Goal: Information Seeking & Learning: Find contact information

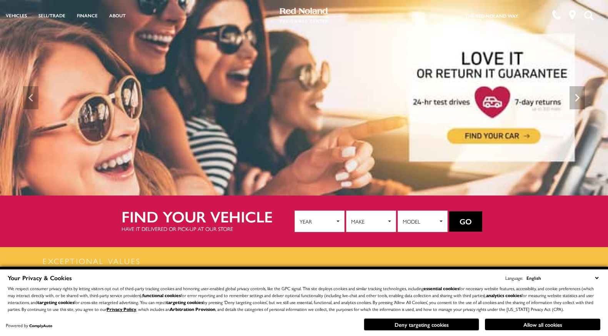
click at [434, 324] on button "Deny targeting cookies" at bounding box center [421, 324] width 115 height 12
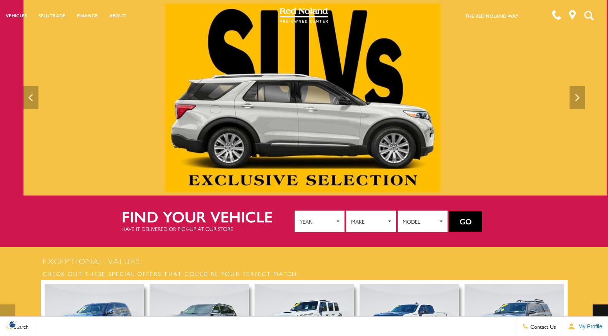
click at [286, 94] on img at bounding box center [303, 98] width 608 height 196
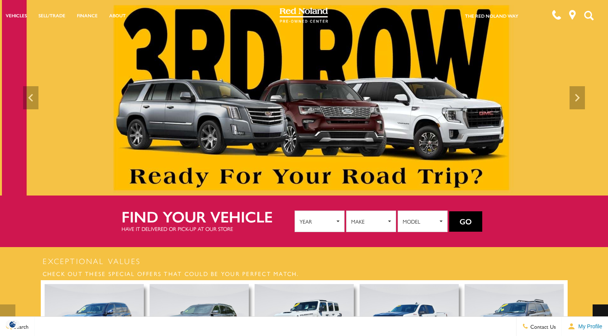
click at [336, 81] on img at bounding box center [306, 98] width 608 height 196
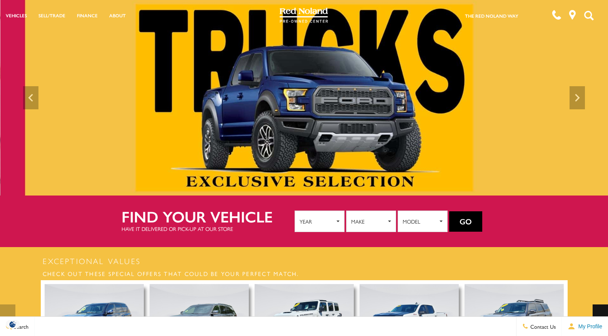
click at [500, 139] on img at bounding box center [304, 98] width 608 height 196
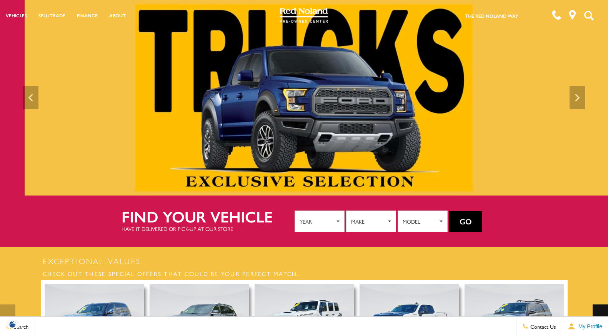
click at [585, 157] on img at bounding box center [304, 98] width 608 height 196
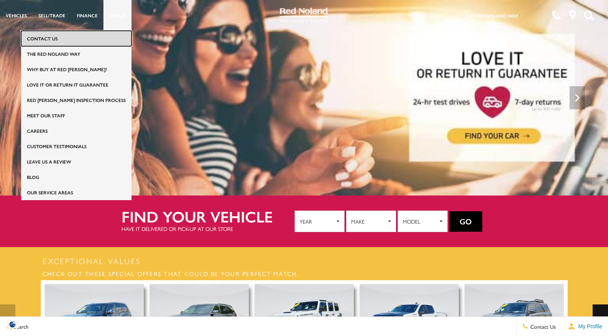
click at [93, 38] on link "Contact Us" at bounding box center [76, 38] width 110 height 15
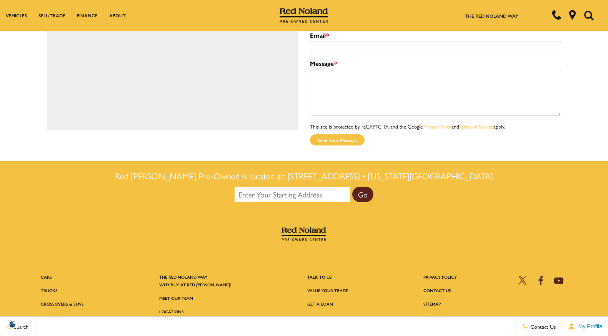
scroll to position [150, 0]
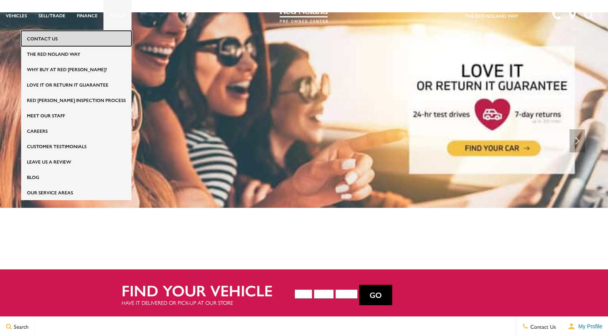
click at [120, 38] on link "Contact Us" at bounding box center [76, 38] width 110 height 15
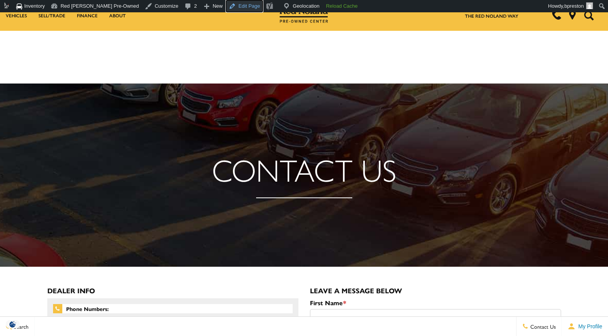
click at [230, 7] on link "Edit Page" at bounding box center [244, 6] width 37 height 12
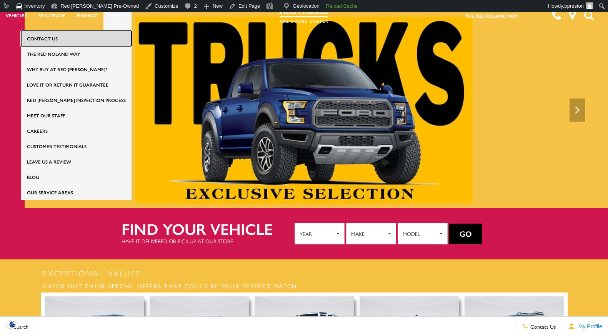
click at [97, 35] on link "Contact Us" at bounding box center [76, 38] width 110 height 15
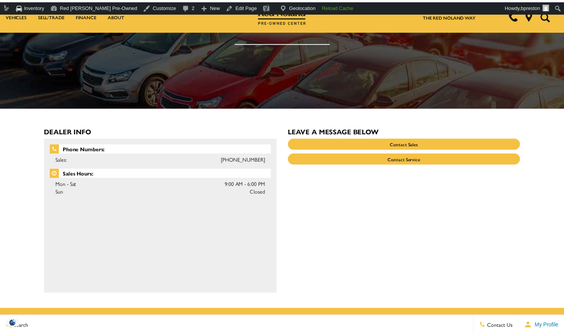
scroll to position [151, 0]
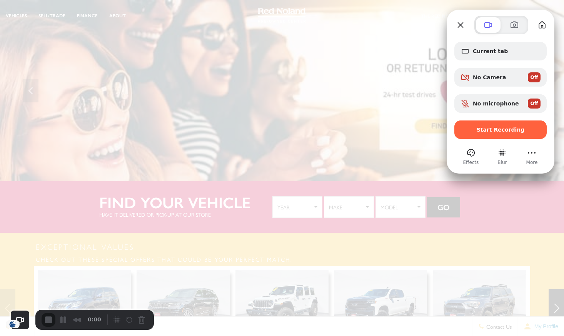
click at [264, 53] on div at bounding box center [282, 168] width 564 height 336
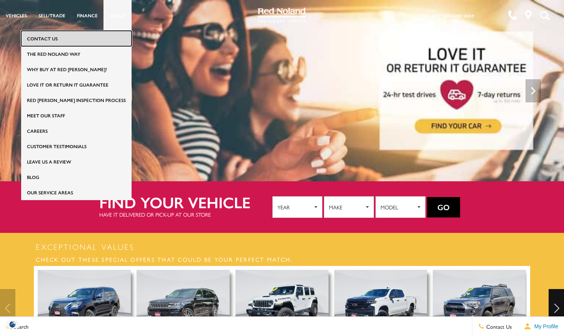
click at [98, 42] on link "Contact Us" at bounding box center [76, 38] width 110 height 15
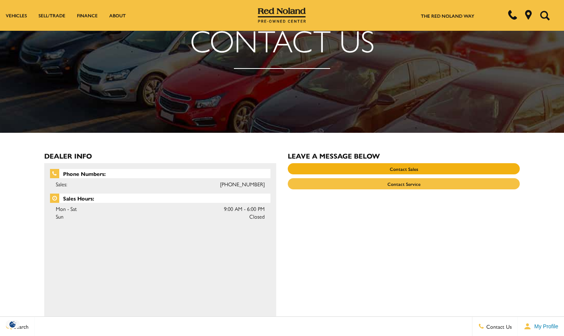
scroll to position [99, 0]
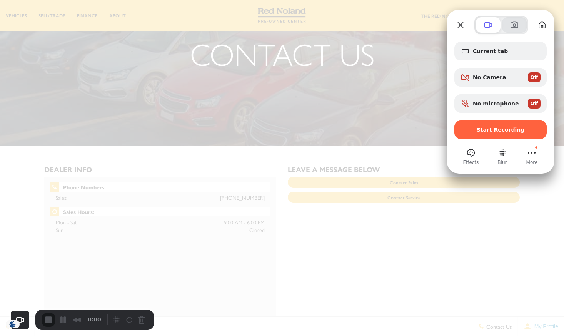
click at [513, 25] on span at bounding box center [514, 24] width 9 height 9
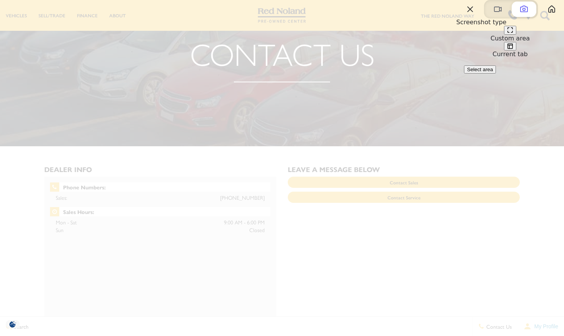
click at [516, 51] on button at bounding box center [510, 46] width 12 height 9
click at [508, 74] on button "Take screenshot" at bounding box center [485, 69] width 43 height 8
